Goal: Task Accomplishment & Management: Use online tool/utility

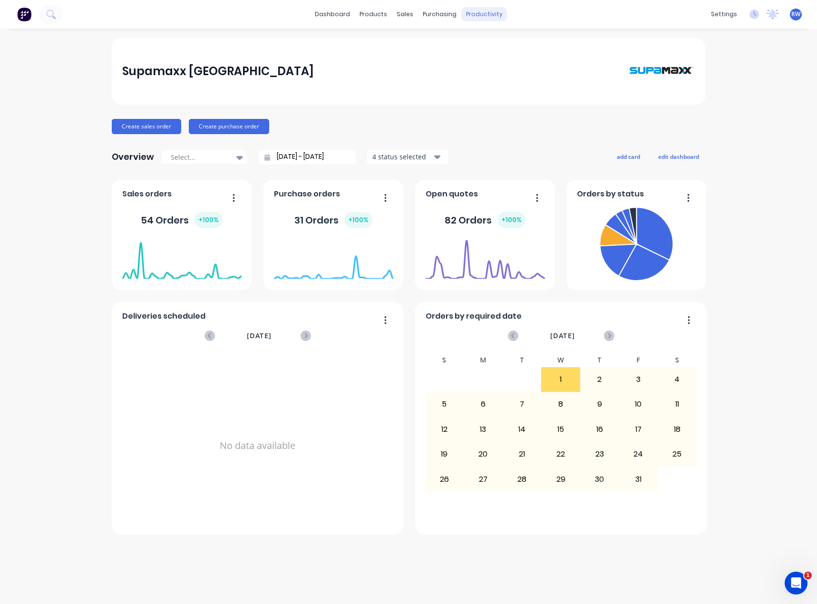
click at [488, 17] on div "productivity" at bounding box center [484, 14] width 46 height 14
click at [510, 68] on link "Planner" at bounding box center [521, 64] width 126 height 19
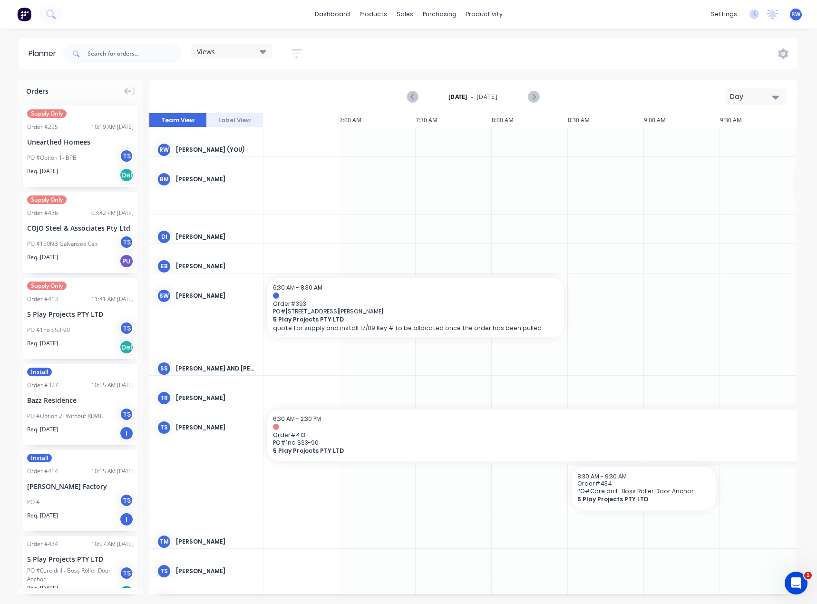
scroll to position [0, 686]
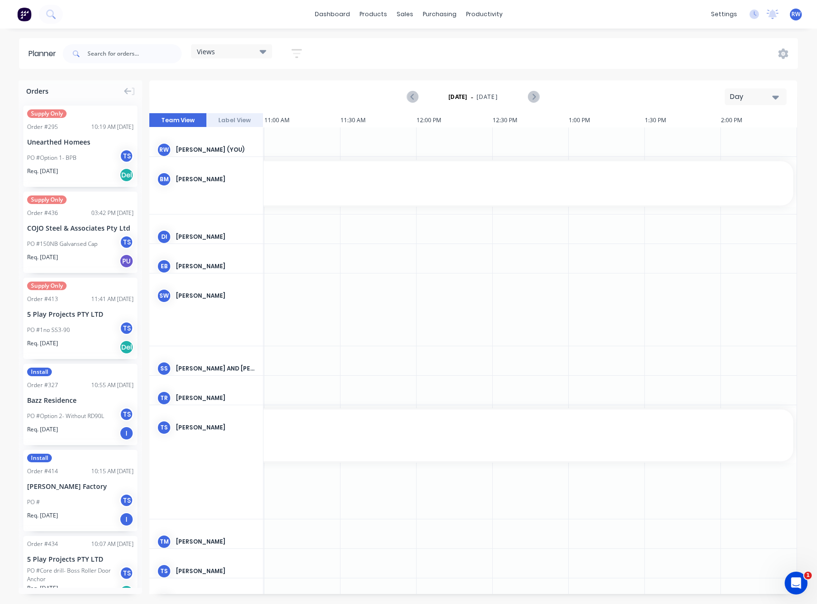
click at [739, 92] on div "Day" at bounding box center [752, 97] width 44 height 10
click at [735, 160] on div "Month" at bounding box center [739, 160] width 94 height 19
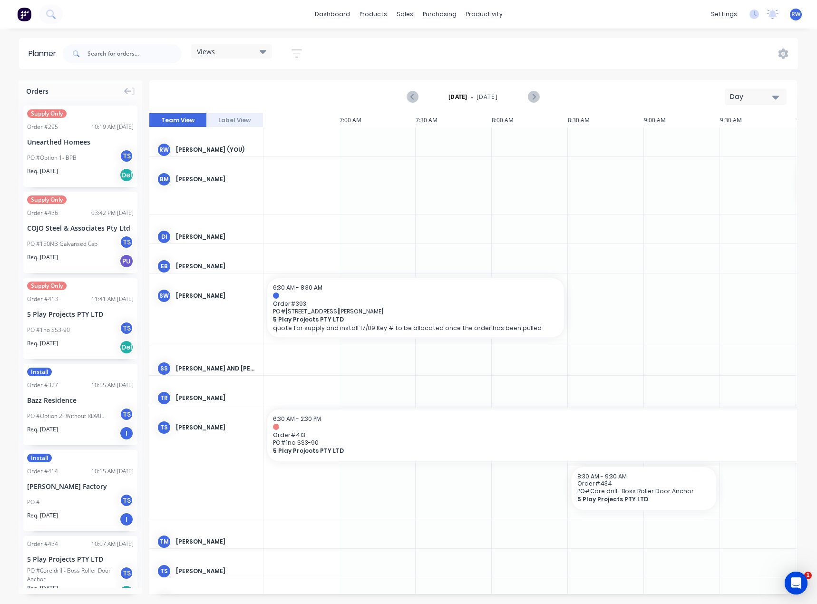
scroll to position [0, 686]
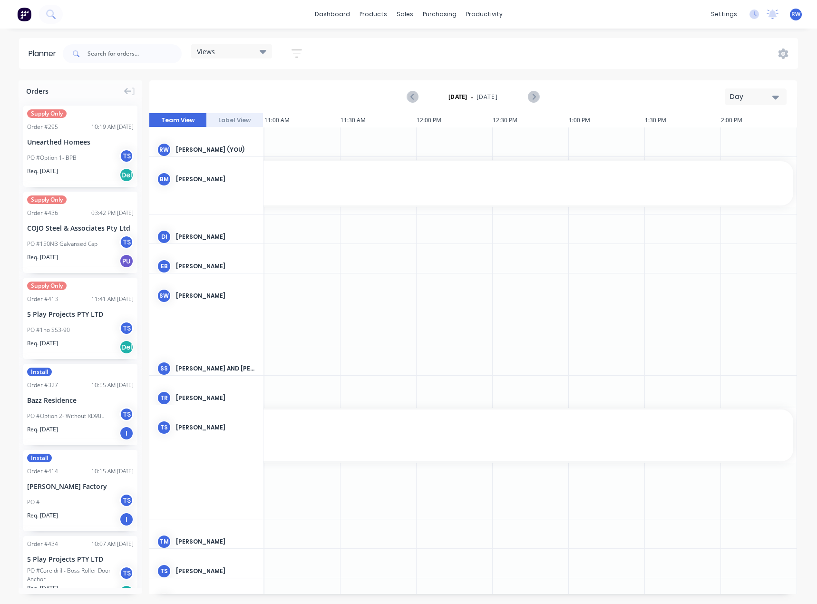
click at [773, 97] on icon "button" at bounding box center [776, 98] width 7 height 4
click at [725, 158] on div "Month" at bounding box center [739, 160] width 94 height 19
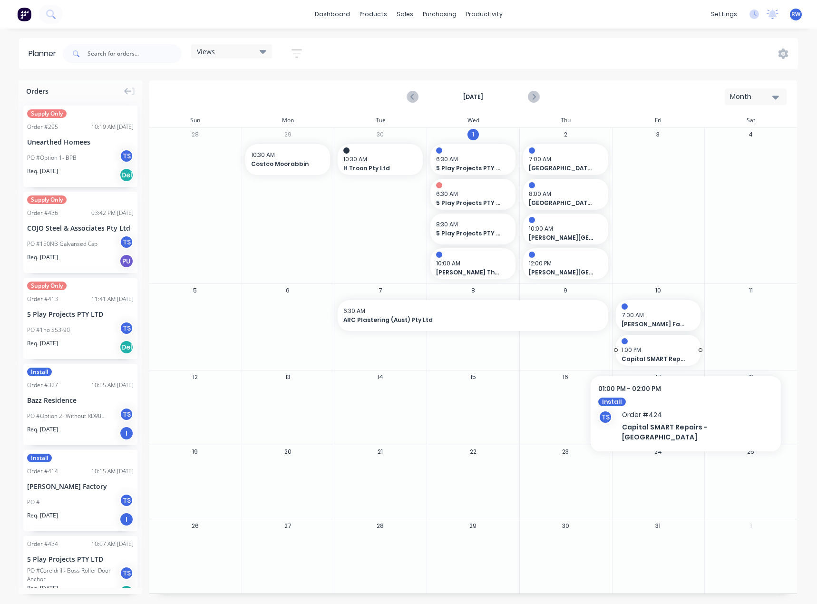
click at [677, 350] on span "1:00 PM" at bounding box center [656, 350] width 69 height 9
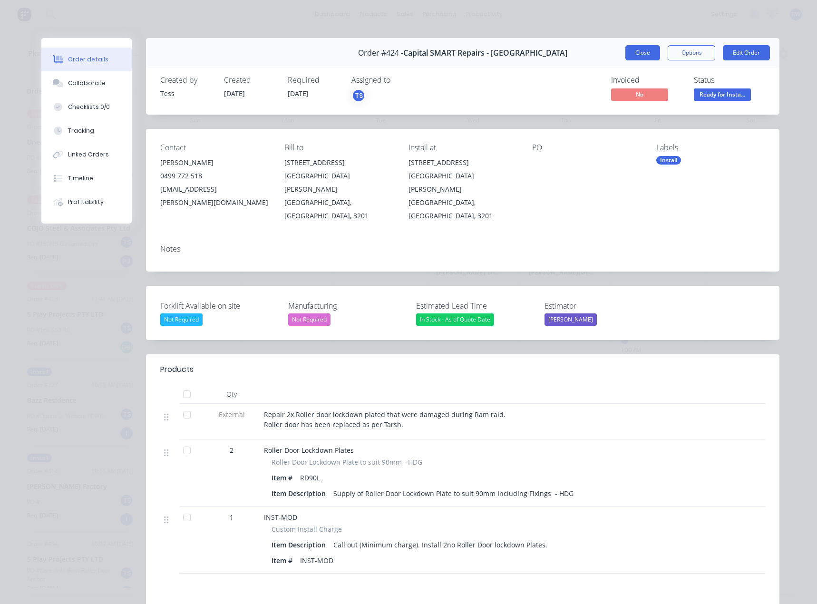
click at [640, 54] on button "Close" at bounding box center [643, 52] width 35 height 15
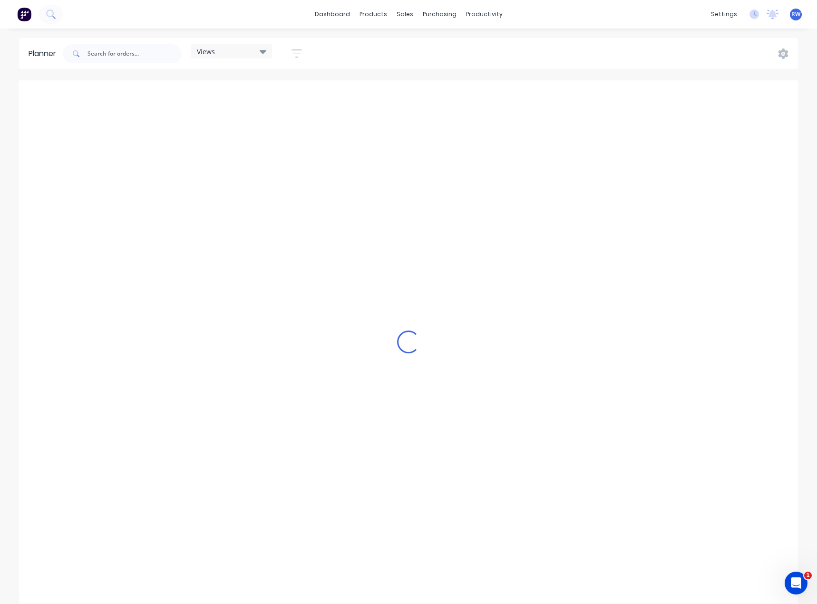
scroll to position [0, 686]
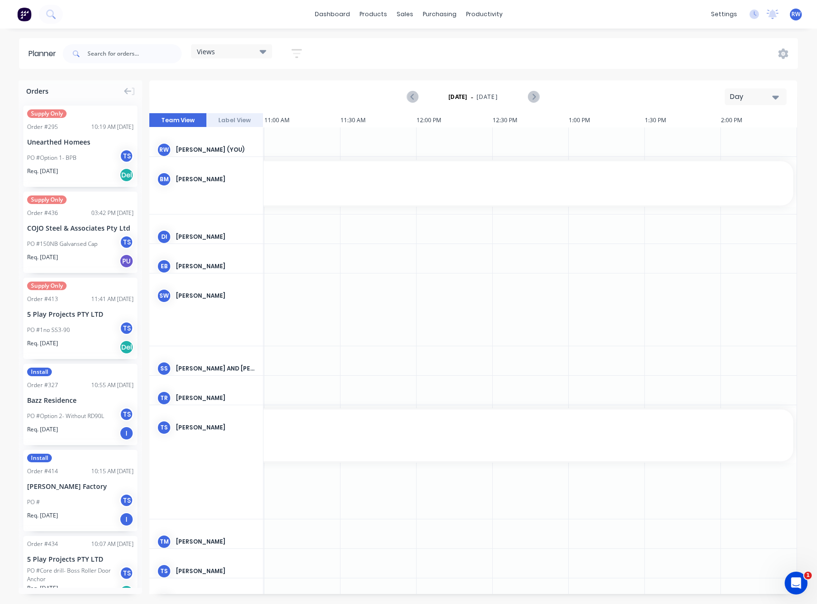
click at [744, 99] on div "Day" at bounding box center [752, 97] width 44 height 10
click at [727, 156] on div "Month" at bounding box center [739, 160] width 94 height 19
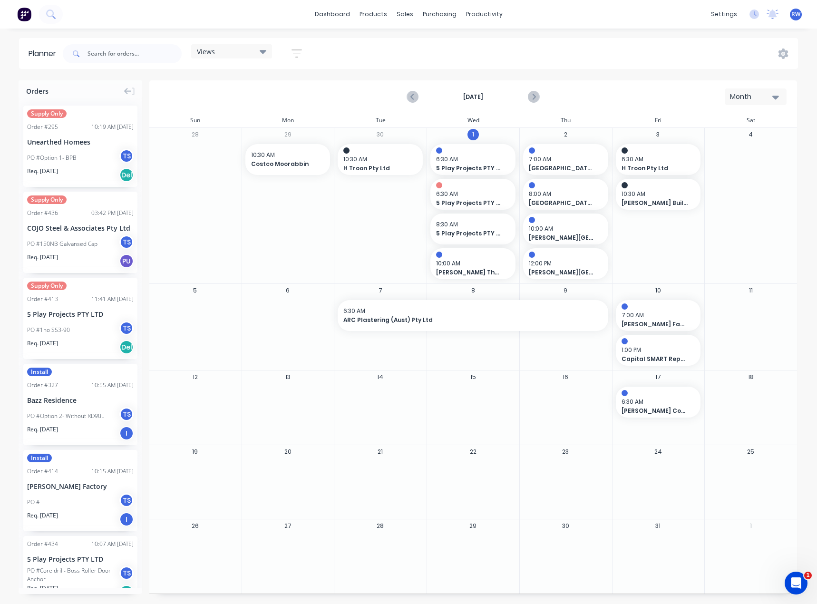
click at [645, 226] on div "3 6:30 AM H Troon Pty Ltd 10:30 AM Hutchinson Builders - VIC" at bounding box center [658, 206] width 93 height 156
click at [671, 160] on span "6:30 AM" at bounding box center [656, 159] width 69 height 9
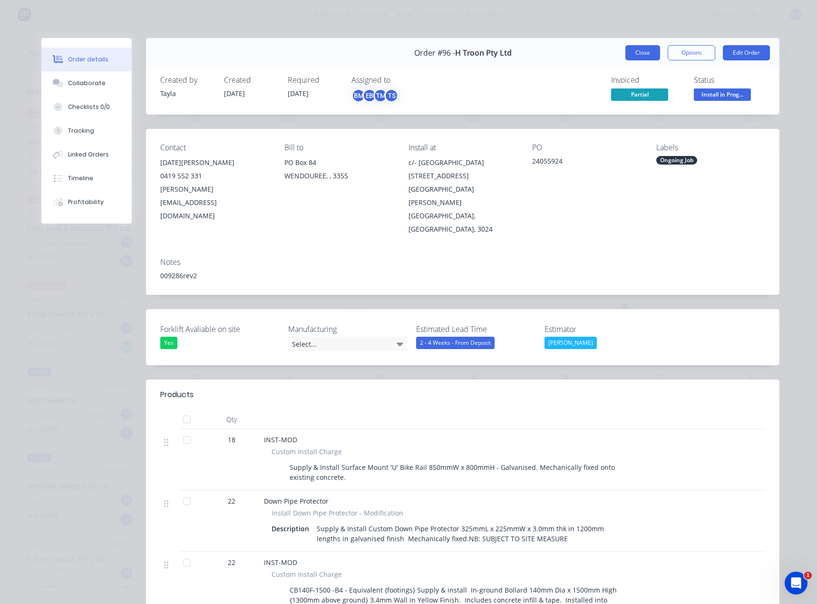
click at [636, 48] on button "Close" at bounding box center [643, 52] width 35 height 15
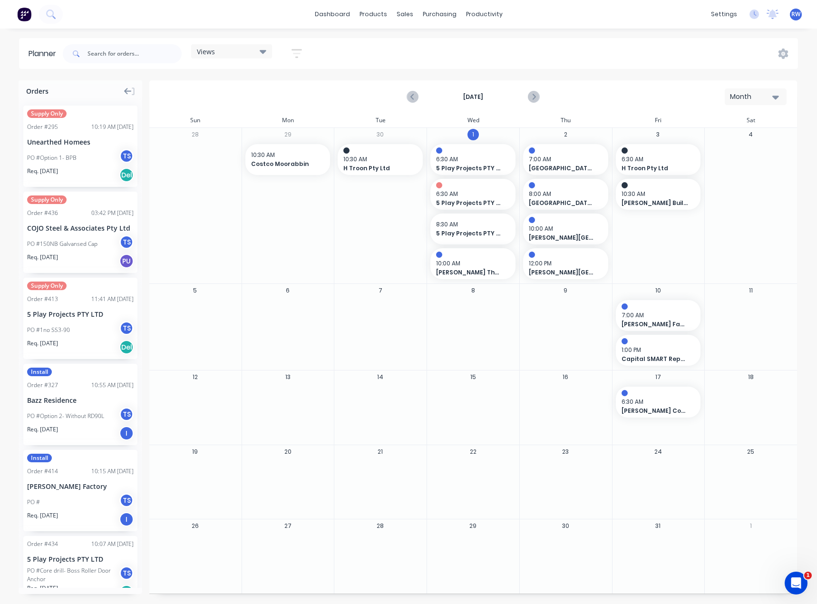
click at [125, 92] on icon at bounding box center [128, 91] width 8 height 7
